Goal: Obtain resource: Download file/media

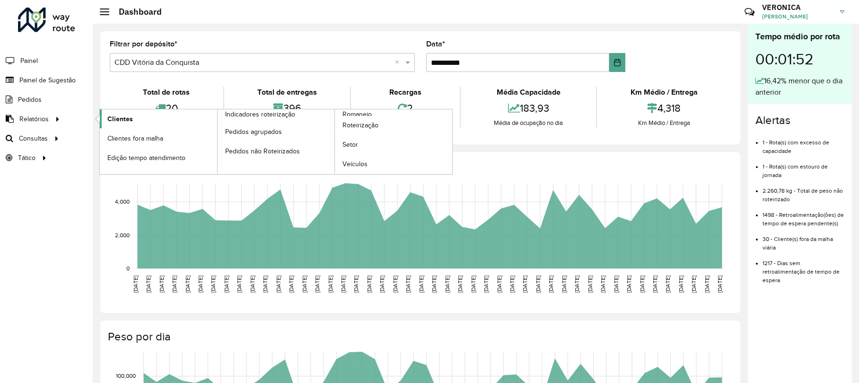
click at [133, 114] on link "Clientes" at bounding box center [158, 118] width 117 height 19
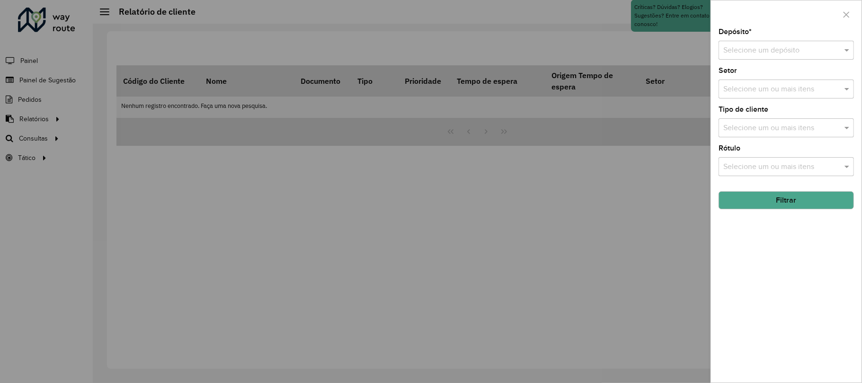
click at [643, 47] on input "text" at bounding box center [776, 50] width 107 height 11
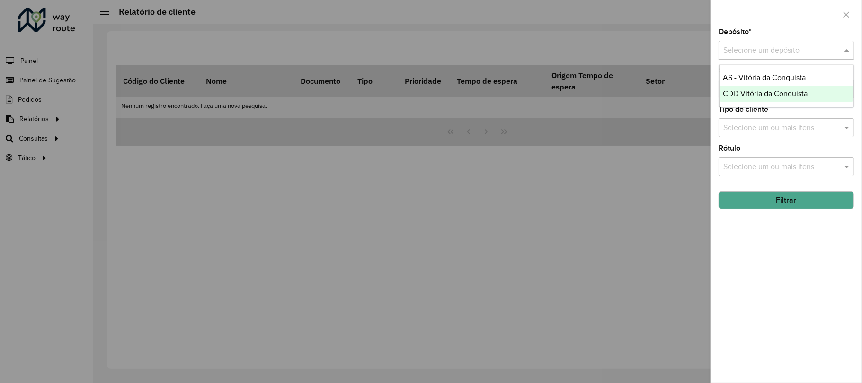
click at [643, 89] on div "CDD Vitória da Conquista" at bounding box center [786, 94] width 134 height 16
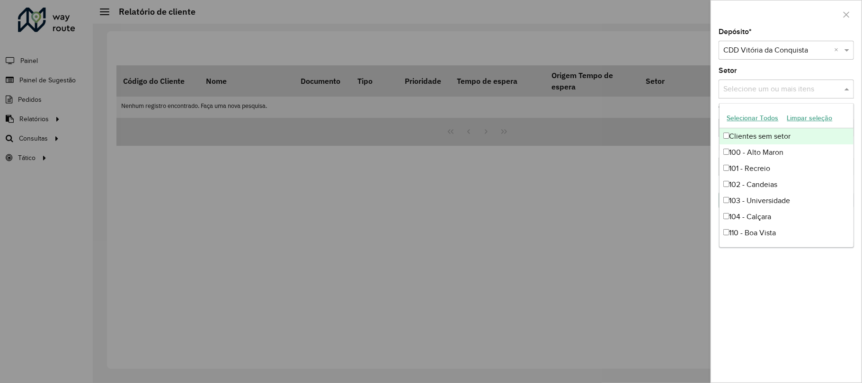
click at [643, 95] on input "text" at bounding box center [781, 89] width 121 height 11
click at [643, 120] on button "Selecionar Todos" at bounding box center [753, 118] width 60 height 15
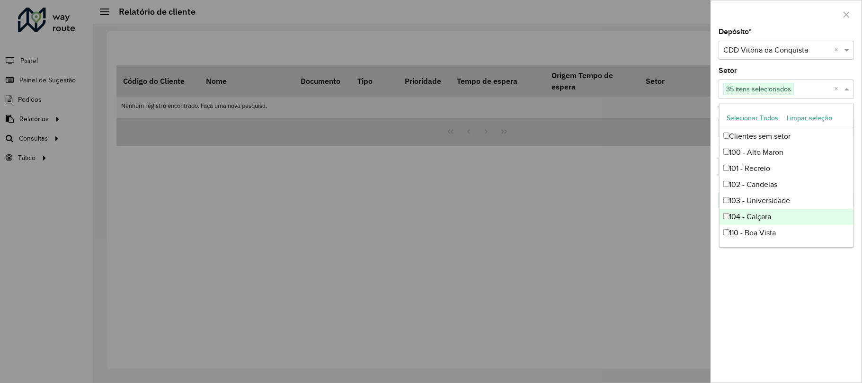
click at [643, 287] on div "Depósito * Selecione um depósito × CDD Vitória da Conquista × Setor Selecione u…" at bounding box center [786, 205] width 150 height 354
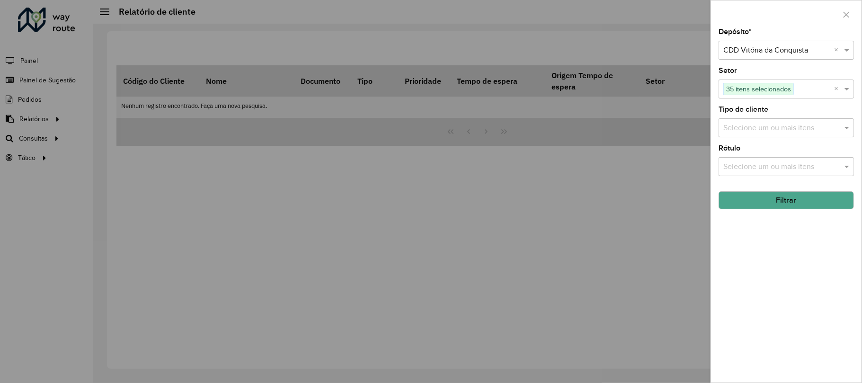
click at [643, 118] on div "Selecione um ou mais itens" at bounding box center [785, 127] width 135 height 19
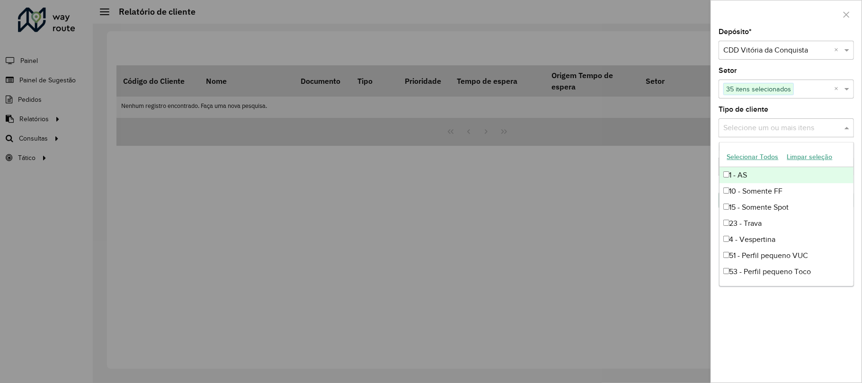
click at [643, 146] on ng-dropdown-panel "Selecionar Todos Limpar seleção 1 - AS 10 - Somente FF 15 - Somente Spot 23 - T…" at bounding box center [786, 214] width 135 height 144
click at [643, 156] on button "Selecionar Todos" at bounding box center [753, 157] width 60 height 15
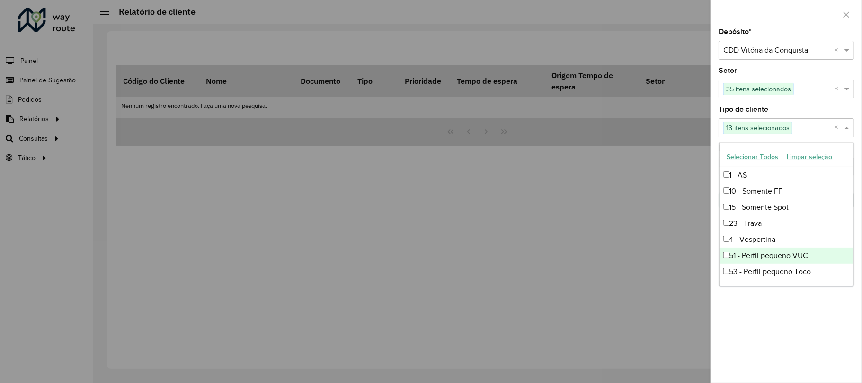
click at [643, 287] on div "Depósito * Selecione um depósito × CDD Vitória da Conquista × Setor Selecione u…" at bounding box center [786, 205] width 150 height 354
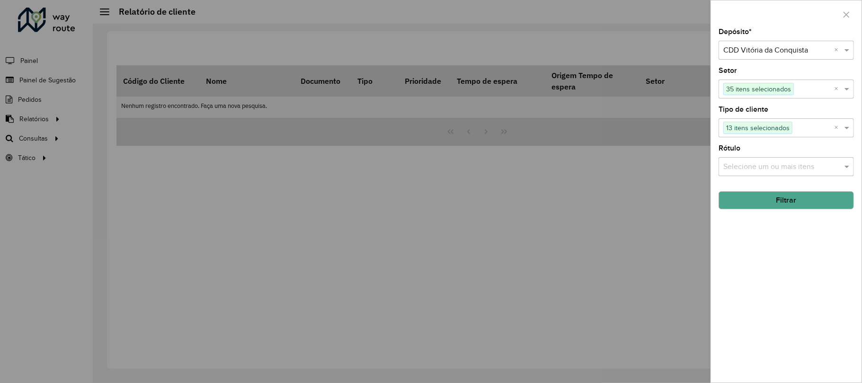
click at [643, 159] on div "Selecione um ou mais itens" at bounding box center [785, 166] width 135 height 19
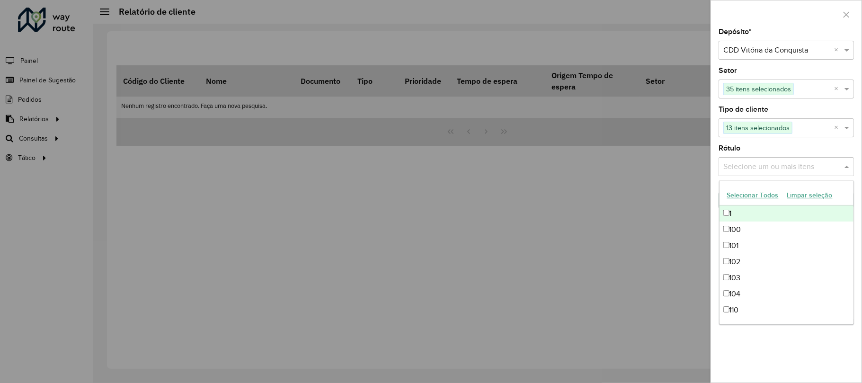
click at [643, 192] on button "Selecionar Todos" at bounding box center [753, 195] width 60 height 15
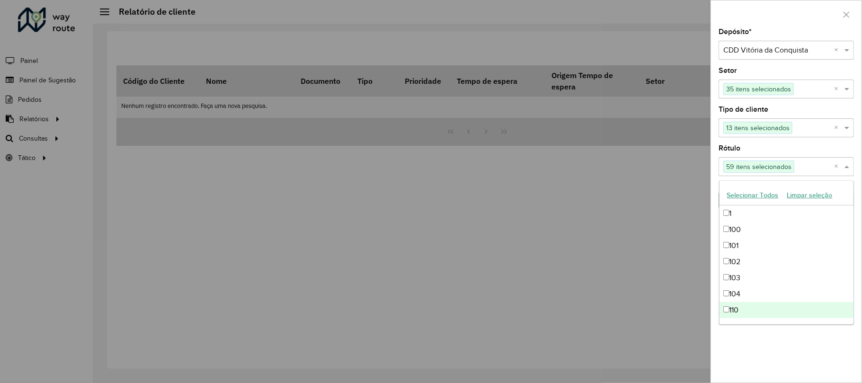
click at [643, 287] on div "Depósito * Selecione um depósito × CDD Vitória da Conquista × Setor Selecione u…" at bounding box center [786, 205] width 150 height 354
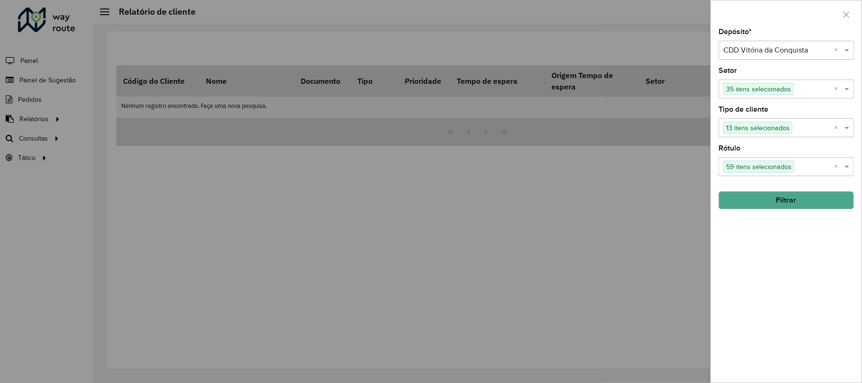
click at [643, 201] on button "Filtrar" at bounding box center [785, 200] width 135 height 18
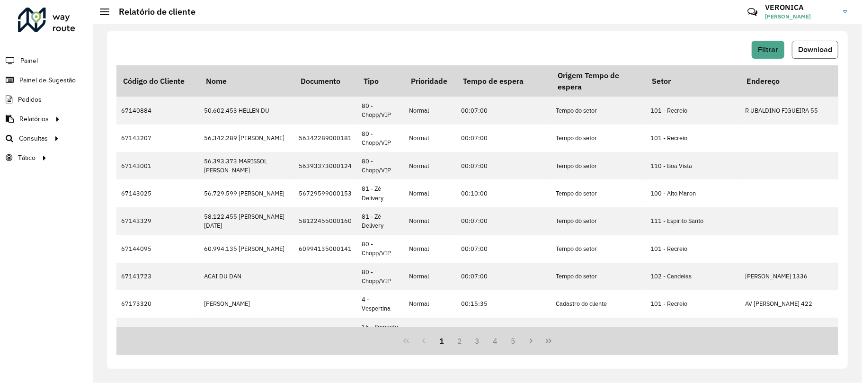
click at [643, 49] on span "Download" at bounding box center [815, 49] width 34 height 8
